Goal: Entertainment & Leisure: Consume media (video, audio)

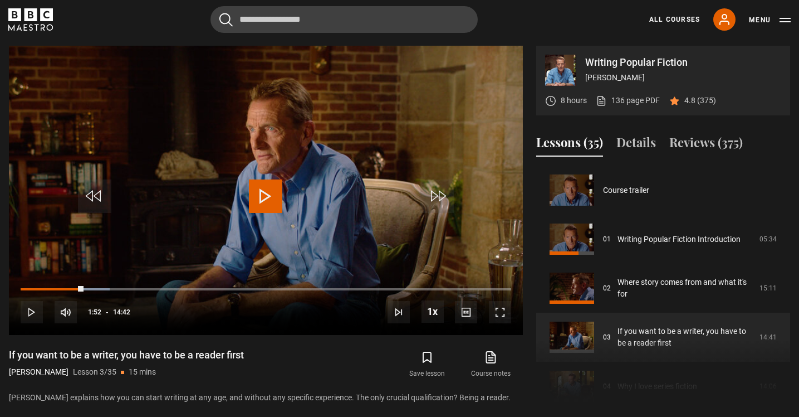
scroll to position [98, 0]
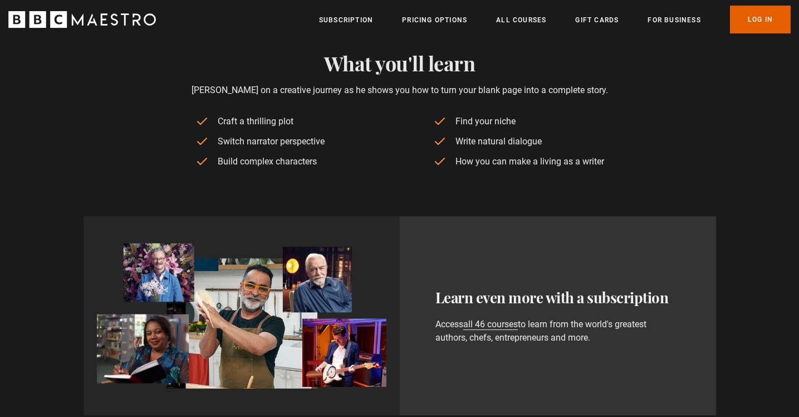
scroll to position [0, 1460]
click at [751, 22] on link "Log In" at bounding box center [760, 20] width 61 height 28
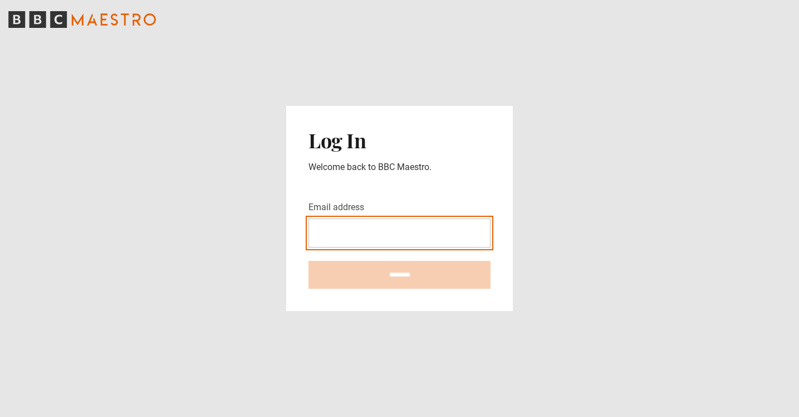
type input "**********"
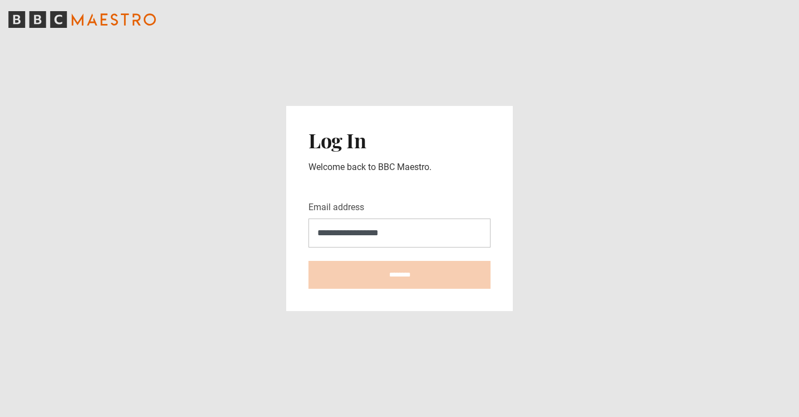
click at [399, 275] on input "********" at bounding box center [400, 275] width 182 height 28
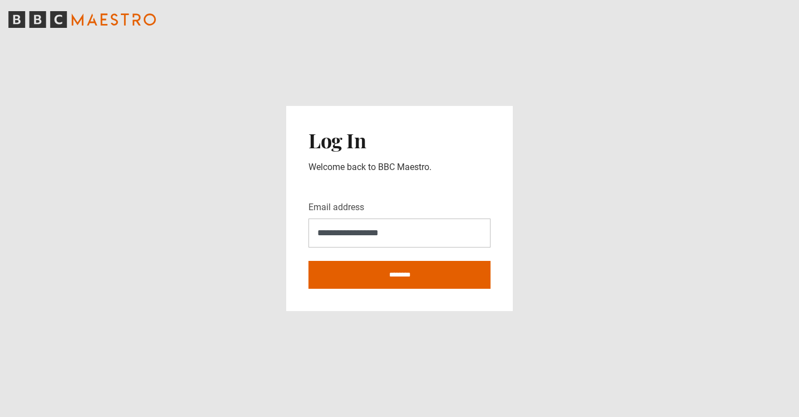
type input "**********"
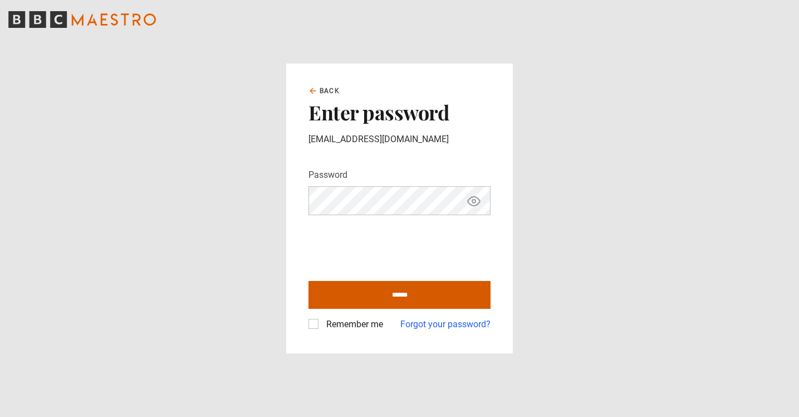
click at [381, 294] on input "******" at bounding box center [400, 295] width 182 height 28
type input "**********"
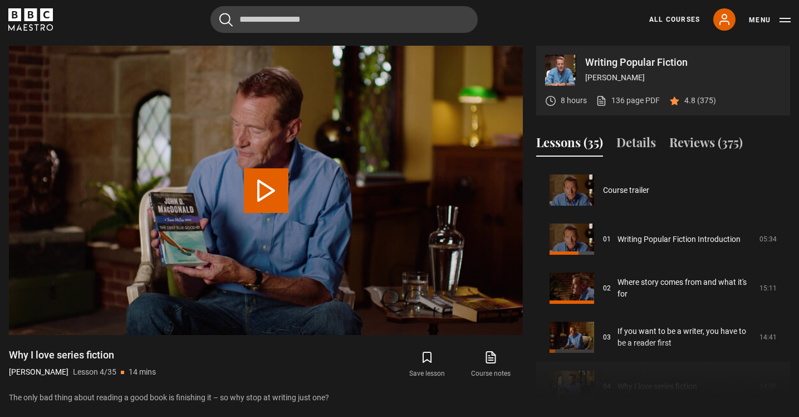
scroll to position [147, 0]
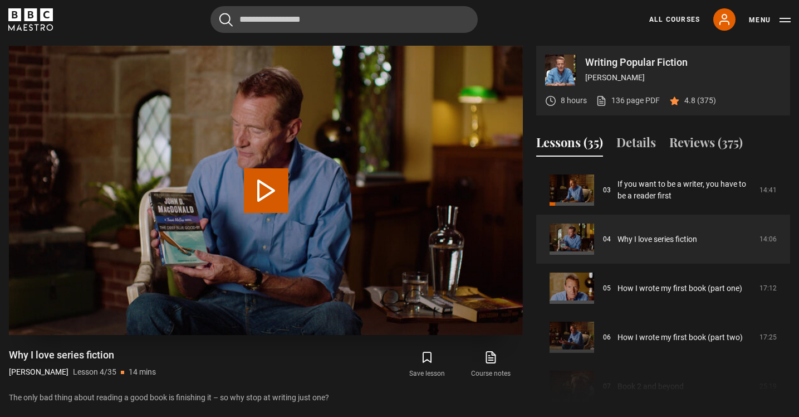
click at [256, 193] on button "Play Lesson Why I love series fiction" at bounding box center [266, 190] width 45 height 45
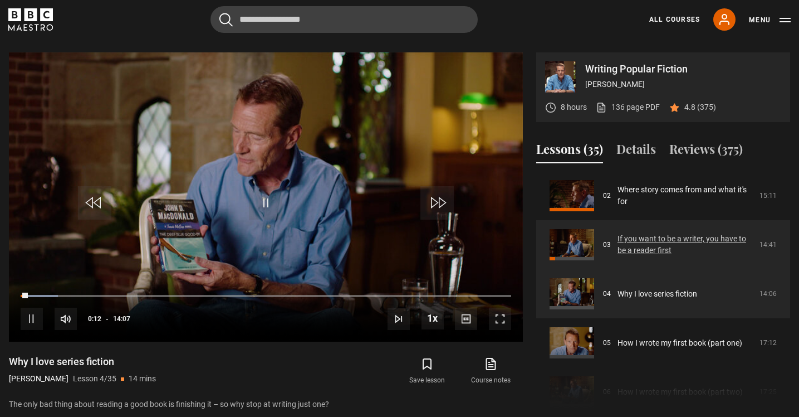
scroll to position [99, 0]
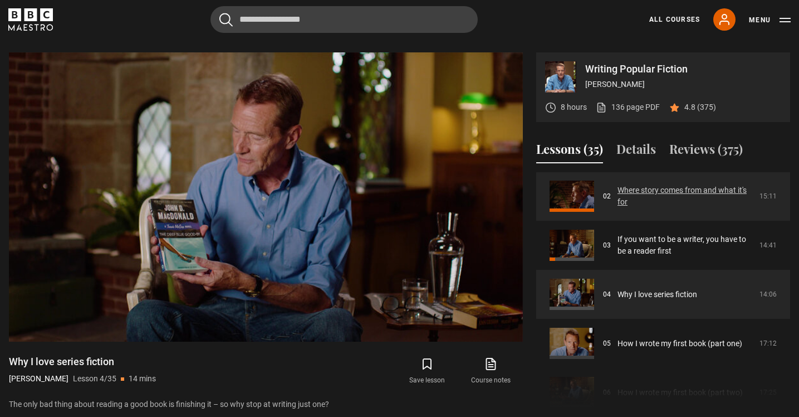
click at [657, 191] on link "Where story comes from and what it's for" at bounding box center [685, 195] width 135 height 23
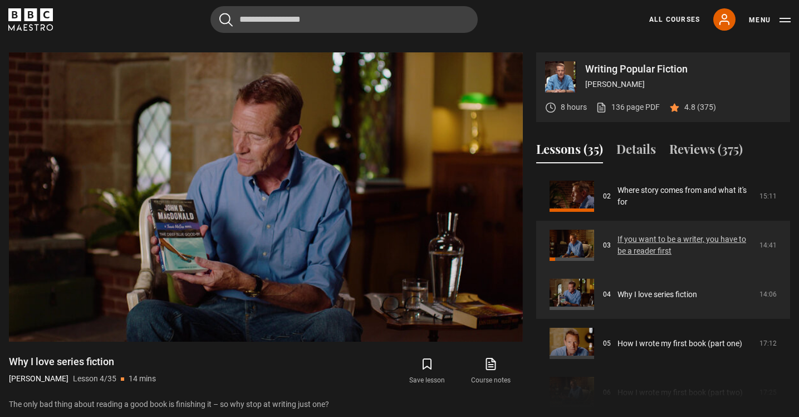
click at [646, 234] on link "If you want to be a writer, you have to be a reader first" at bounding box center [685, 244] width 135 height 23
click at [642, 240] on link "If you want to be a writer, you have to be a reader first" at bounding box center [685, 244] width 135 height 23
click at [618, 247] on link "If you want to be a writer, you have to be a reader first" at bounding box center [685, 244] width 135 height 23
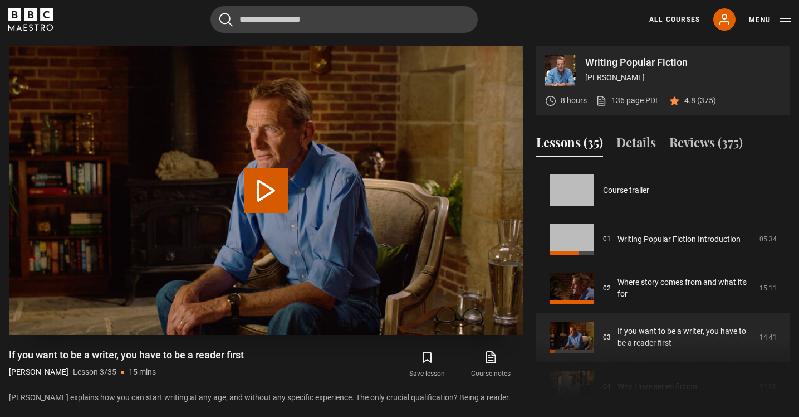
scroll to position [98, 0]
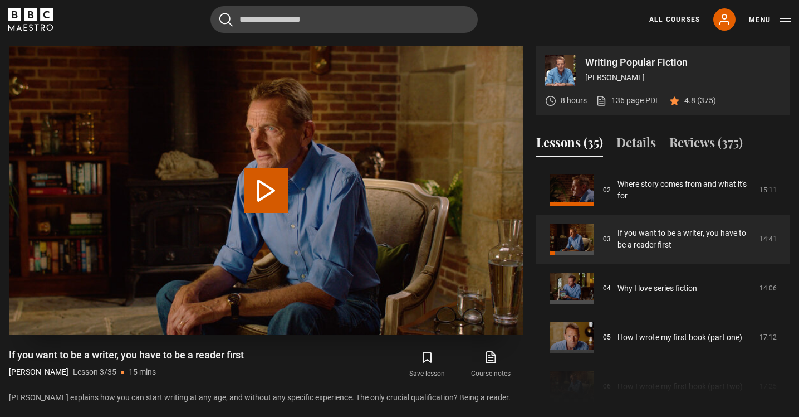
click at [263, 196] on button "Play Lesson If you want to be a writer, you have to be a reader first" at bounding box center [266, 190] width 45 height 45
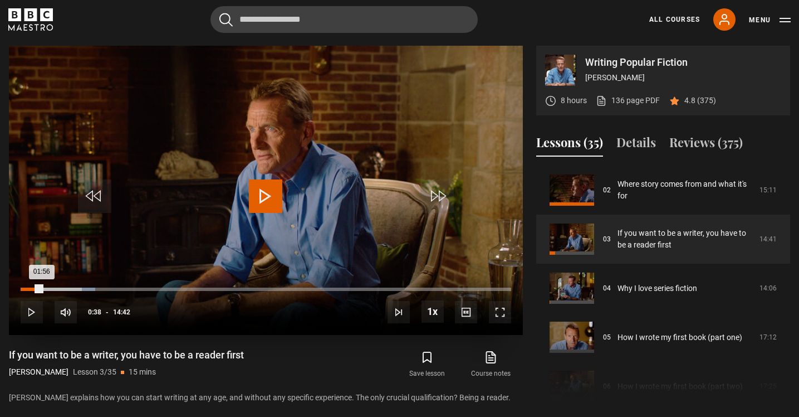
click at [42, 288] on div "Loaded : 15.27% 00:38 01:56" at bounding box center [266, 288] width 491 height 3
click at [30, 287] on div "Loaded : 5.31% 00:16 00:40" at bounding box center [266, 288] width 491 height 3
click at [48, 287] on div "Loaded : 4.48% 00:49 00:21" at bounding box center [266, 288] width 491 height 3
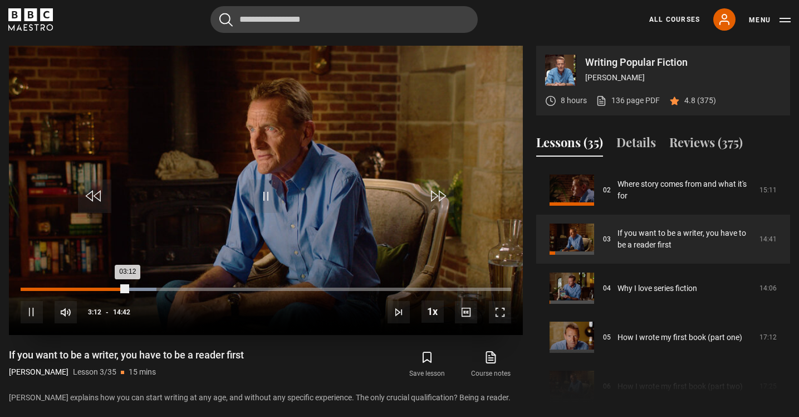
click at [111, 287] on div "02:42" at bounding box center [112, 288] width 2 height 3
click at [262, 192] on span "Video Player" at bounding box center [265, 195] width 33 height 33
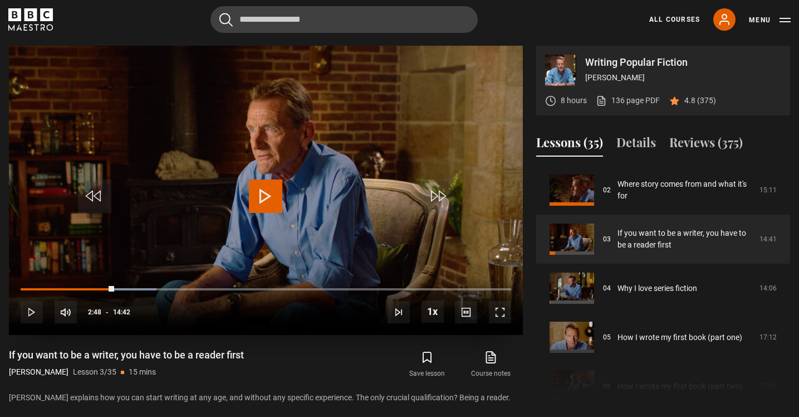
click at [262, 192] on span "Video Player" at bounding box center [265, 195] width 33 height 33
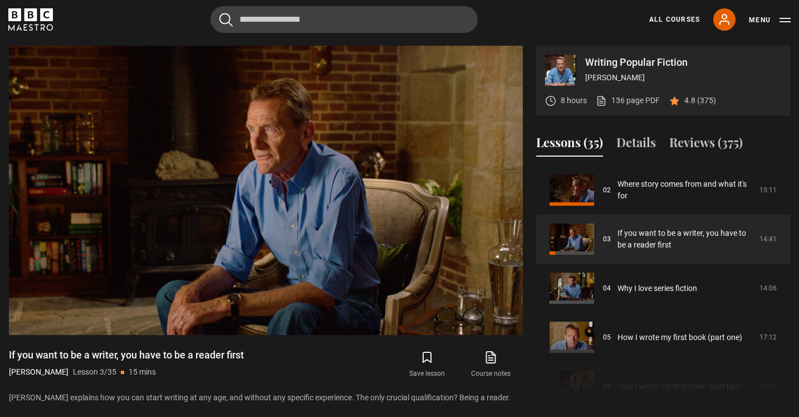
click at [562, 408] on section "Writing Popular Fiction Lee Child 8 hours 136 page PDF (opens in new tab) 4.8 (…" at bounding box center [399, 215] width 799 height 428
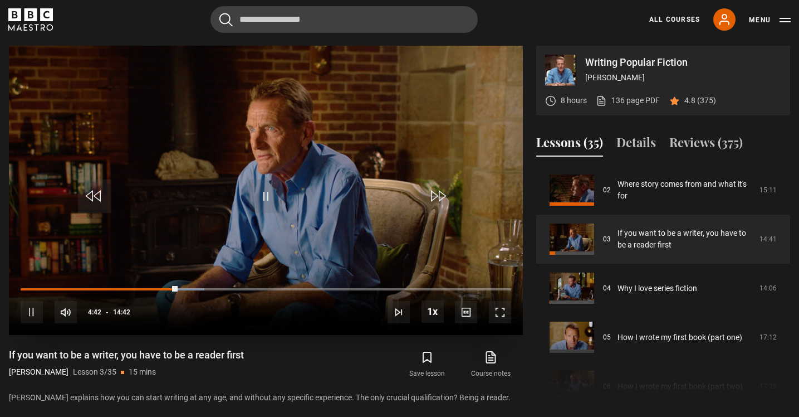
click at [282, 198] on span "Video Player" at bounding box center [265, 195] width 33 height 33
click at [262, 197] on span "Video Player" at bounding box center [265, 195] width 33 height 33
